Goal: Task Accomplishment & Management: Complete application form

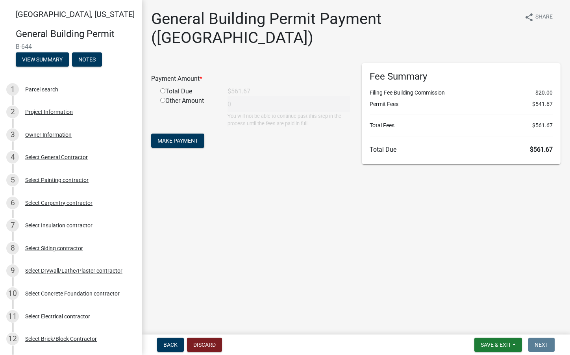
click at [163, 88] on input "radio" at bounding box center [162, 90] width 5 height 5
radio input "true"
type input "561.67"
click at [173, 133] on button "Make Payment" at bounding box center [177, 140] width 53 height 14
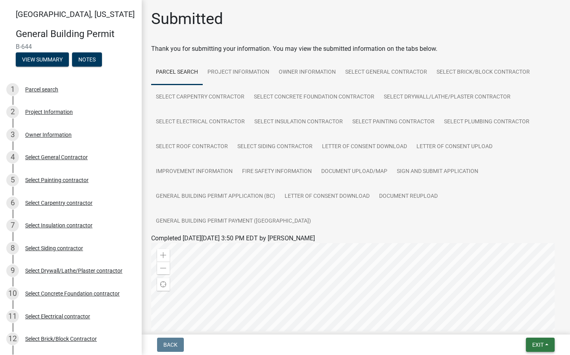
click at [539, 340] on button "Exit" at bounding box center [540, 344] width 29 height 14
click at [522, 321] on button "Save & Exit" at bounding box center [523, 324] width 63 height 19
